Goal: Book appointment/travel/reservation

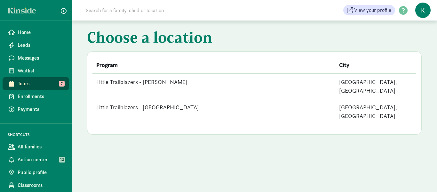
click at [168, 81] on td "Little Trailblazers - [PERSON_NAME]" at bounding box center [213, 86] width 243 height 26
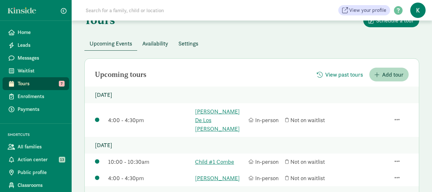
scroll to position [35, 0]
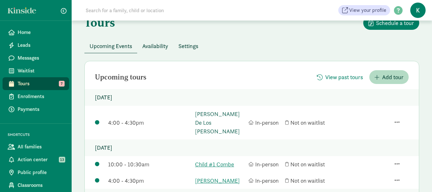
click at [208, 115] on link "[PERSON_NAME] De Los [PERSON_NAME]" at bounding box center [220, 122] width 50 height 26
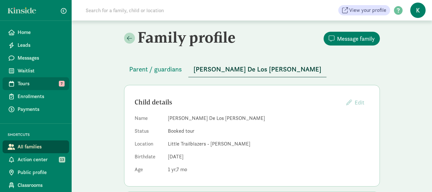
click at [26, 83] on span "Tours" at bounding box center [41, 84] width 46 height 8
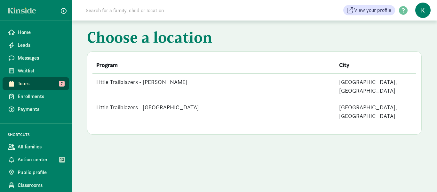
click at [164, 82] on td "Little Trailblazers - [PERSON_NAME]" at bounding box center [213, 86] width 243 height 26
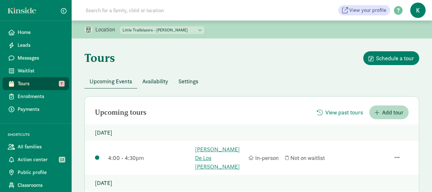
click at [31, 84] on span "Tours" at bounding box center [41, 84] width 46 height 8
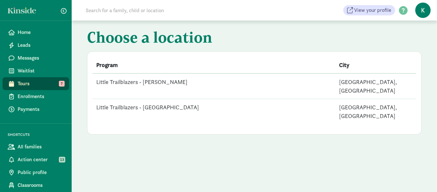
click at [148, 102] on td "Little Trailblazers - [GEOGRAPHIC_DATA]" at bounding box center [213, 111] width 243 height 25
